Goal: Task Accomplishment & Management: Use online tool/utility

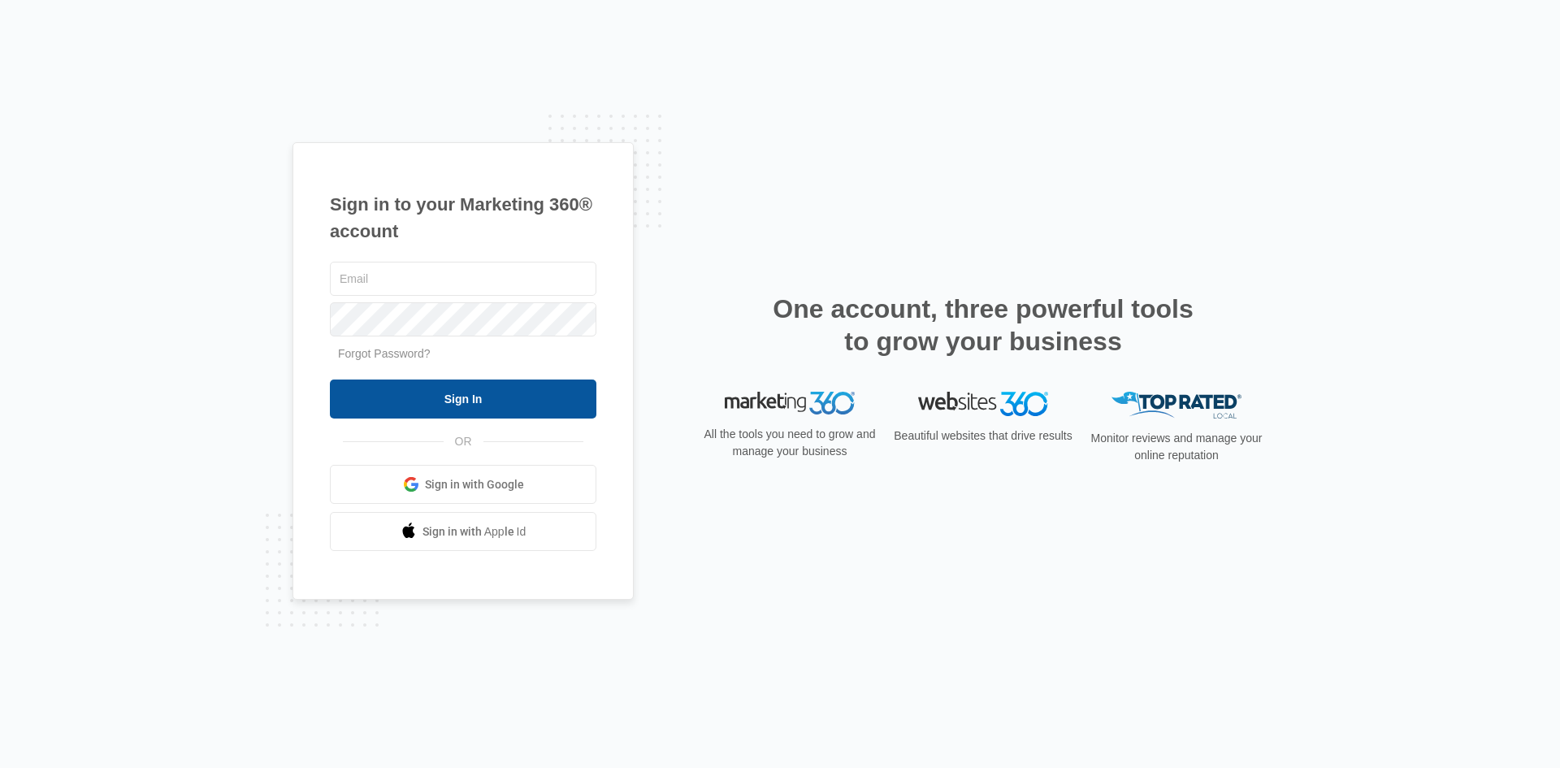
type input "[EMAIL_ADDRESS][PERSON_NAME][DOMAIN_NAME]"
click at [457, 391] on input "Sign In" at bounding box center [463, 398] width 266 height 39
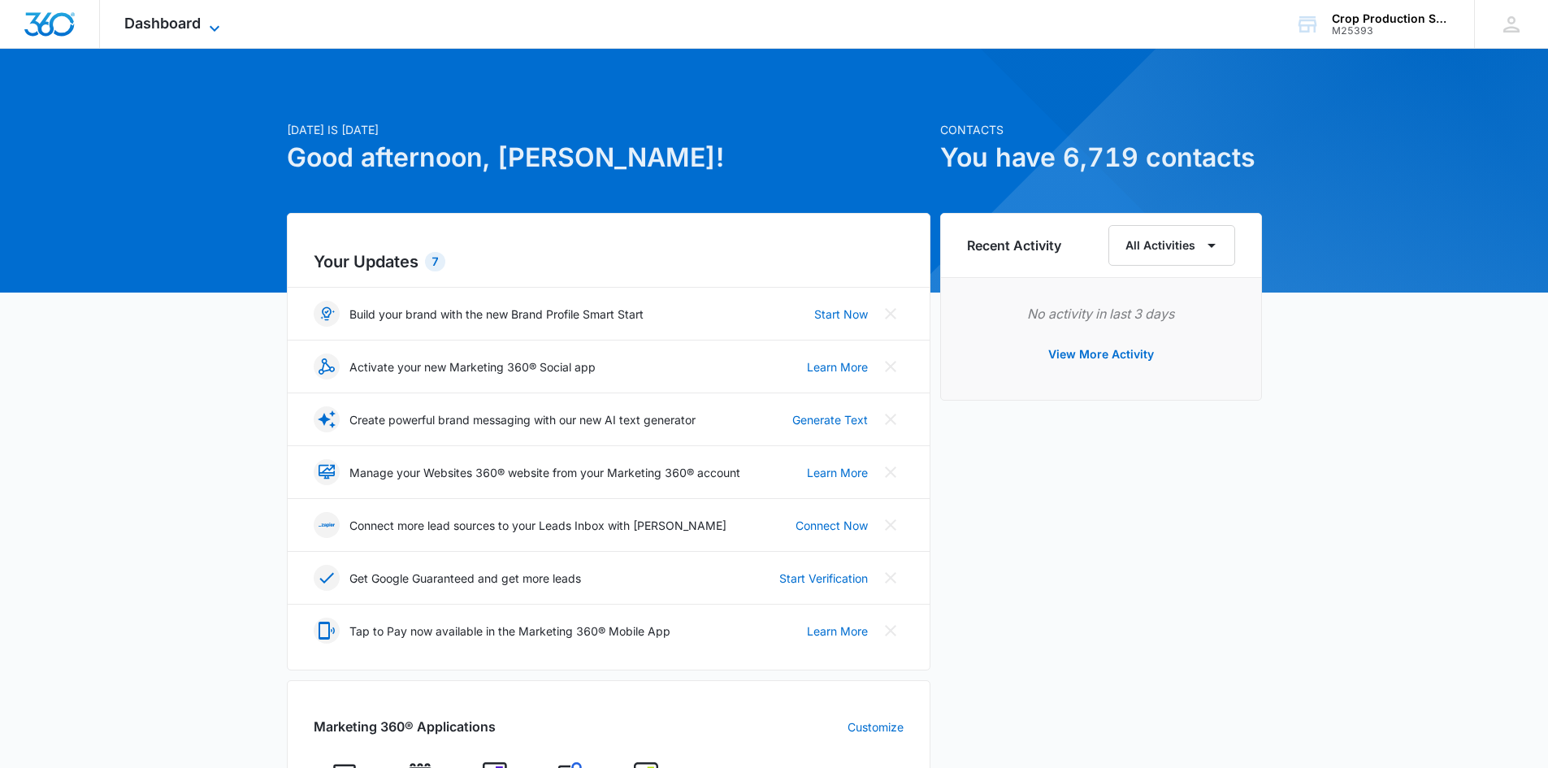
click at [221, 24] on icon at bounding box center [214, 28] width 19 height 19
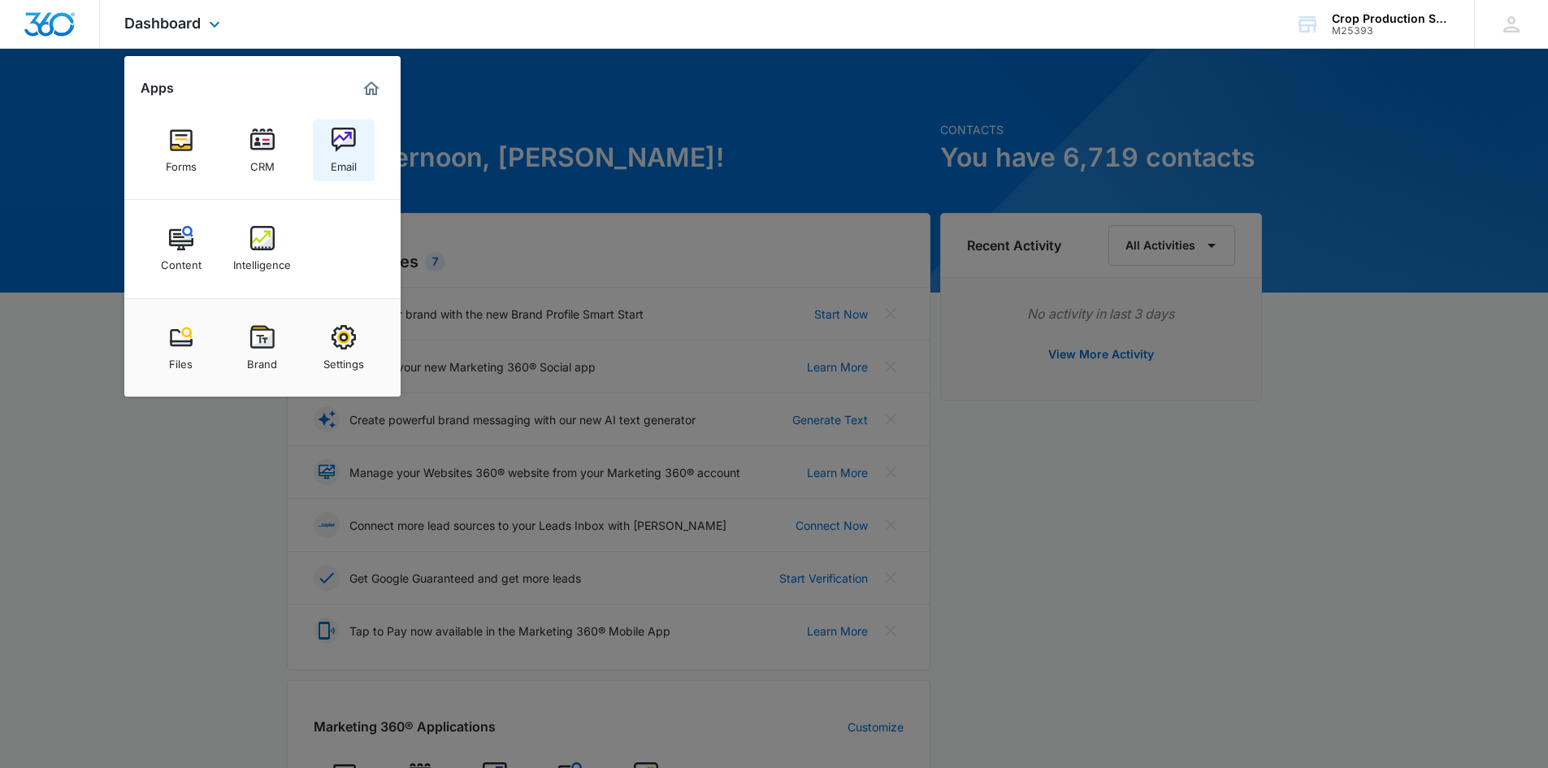
click at [343, 153] on div "Email" at bounding box center [344, 162] width 26 height 21
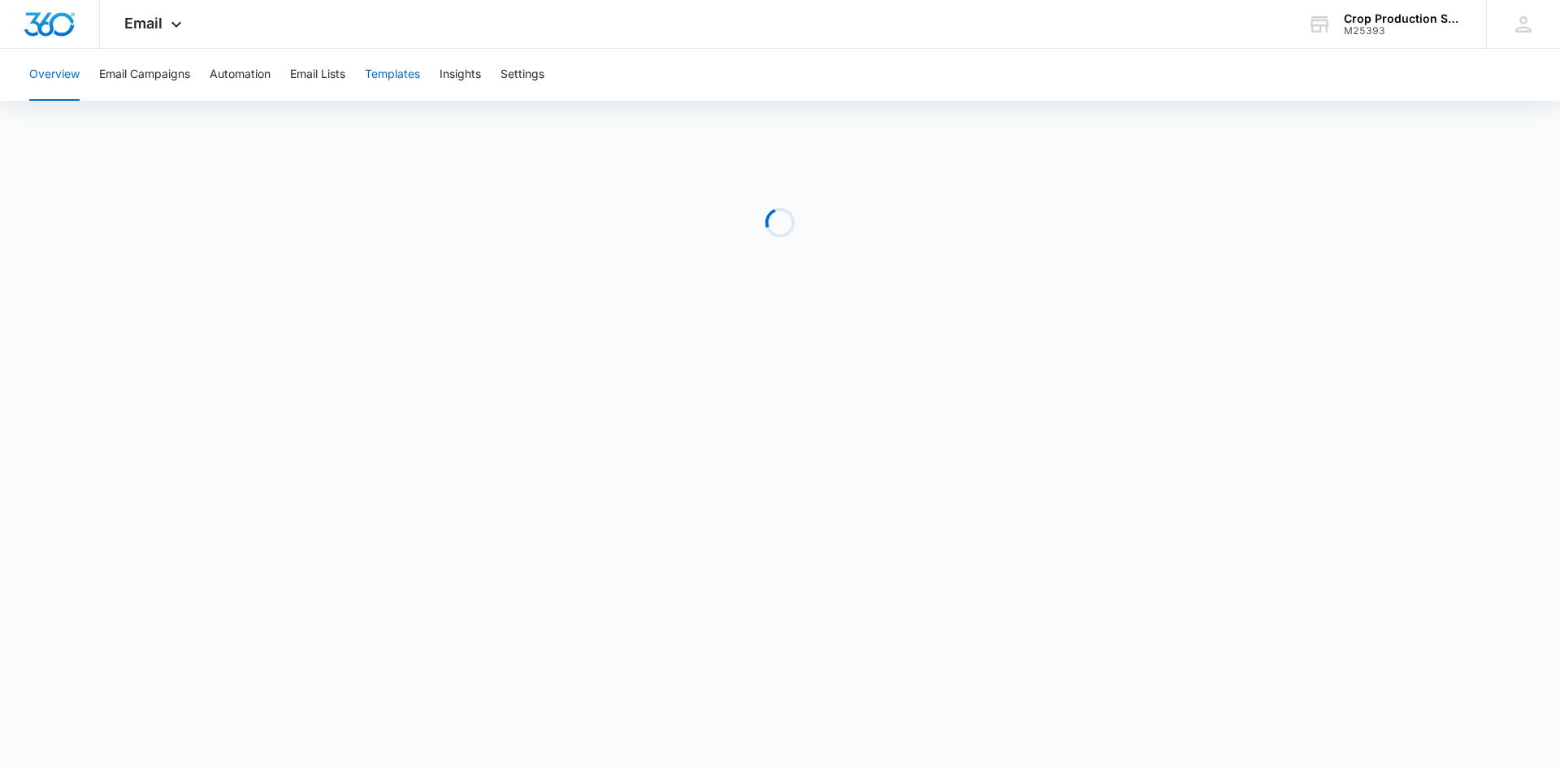
click at [389, 60] on button "Templates" at bounding box center [392, 75] width 55 height 52
